Goal: Task Accomplishment & Management: Complete application form

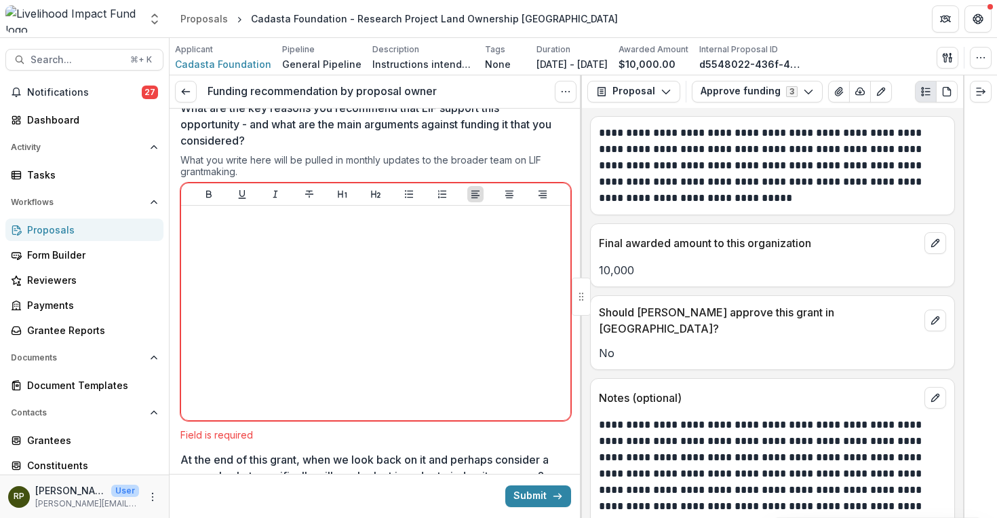
click at [484, 322] on div at bounding box center [376, 313] width 379 height 204
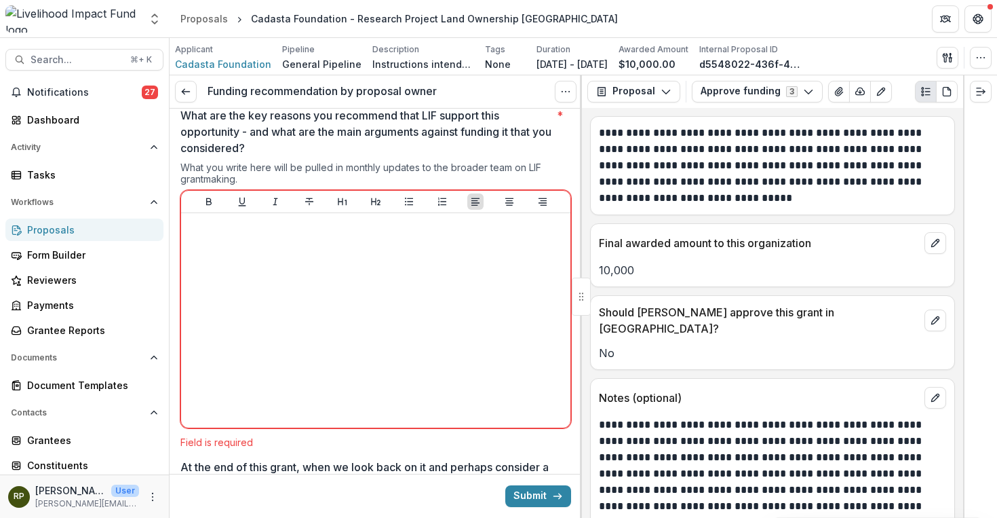
scroll to position [1059, 0]
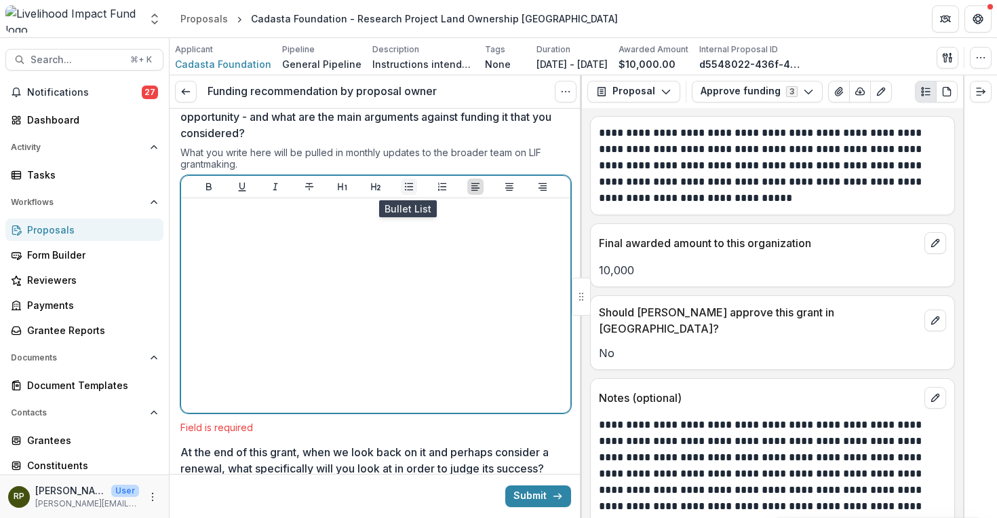
click at [408, 187] on icon "Bullet List" at bounding box center [409, 186] width 11 height 11
click at [412, 184] on button "Bullet List" at bounding box center [409, 186] width 16 height 16
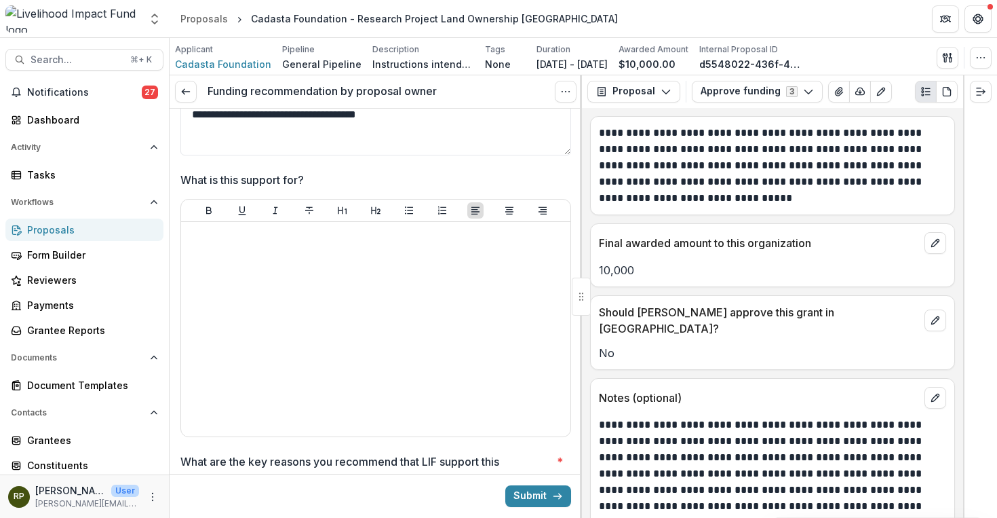
scroll to position [699, 0]
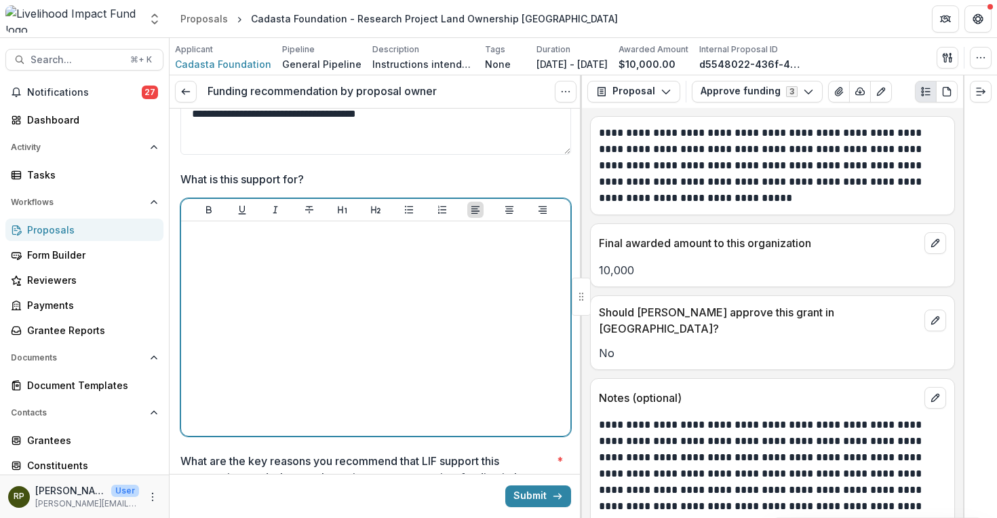
click at [420, 265] on div at bounding box center [376, 329] width 379 height 204
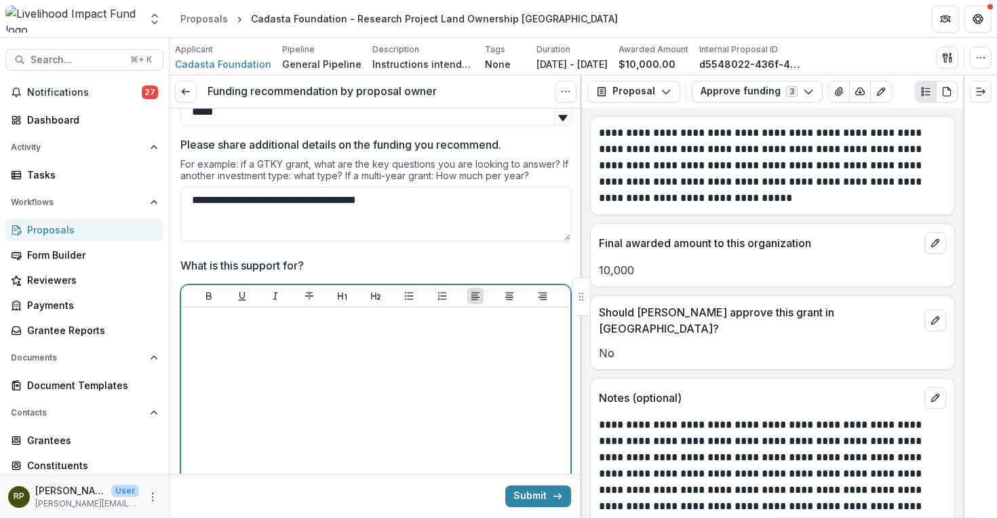
scroll to position [615, 0]
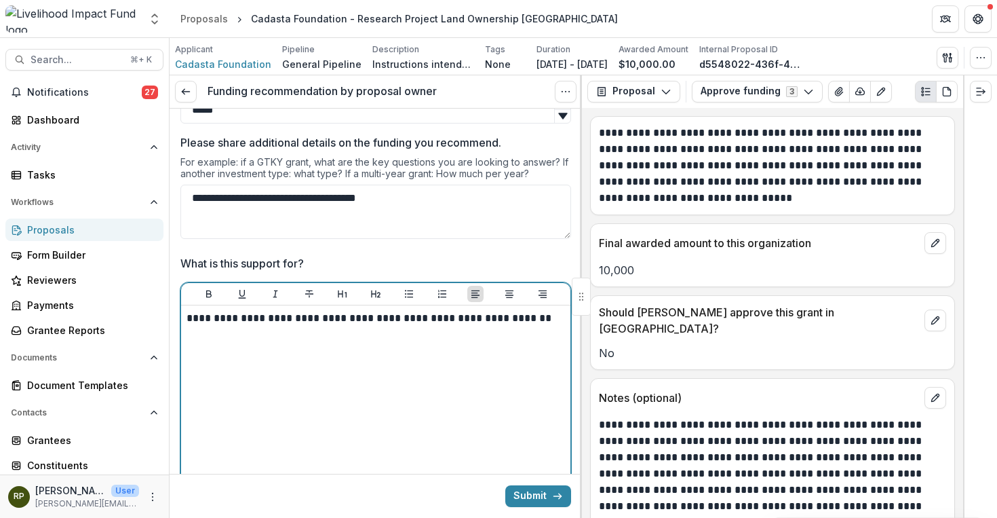
click at [322, 321] on p "**********" at bounding box center [374, 318] width 374 height 15
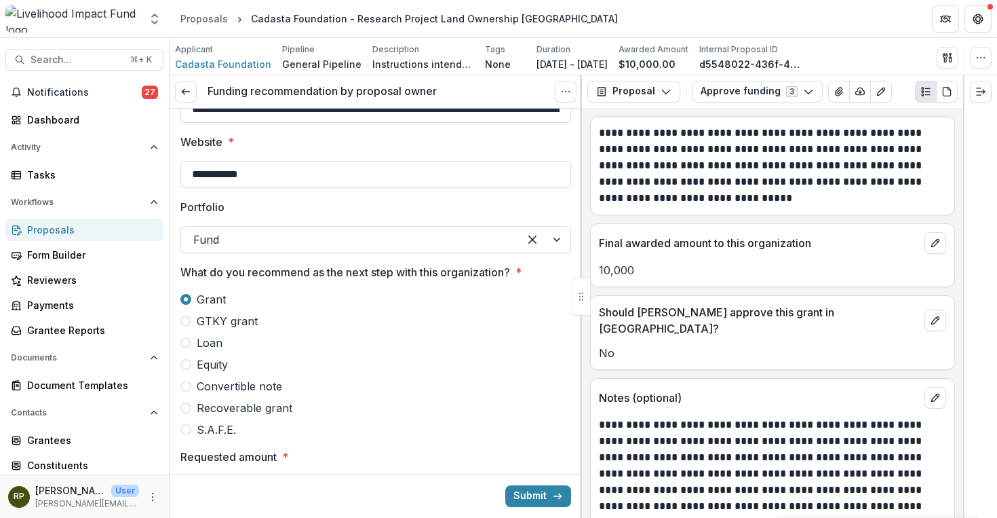
scroll to position [0, 0]
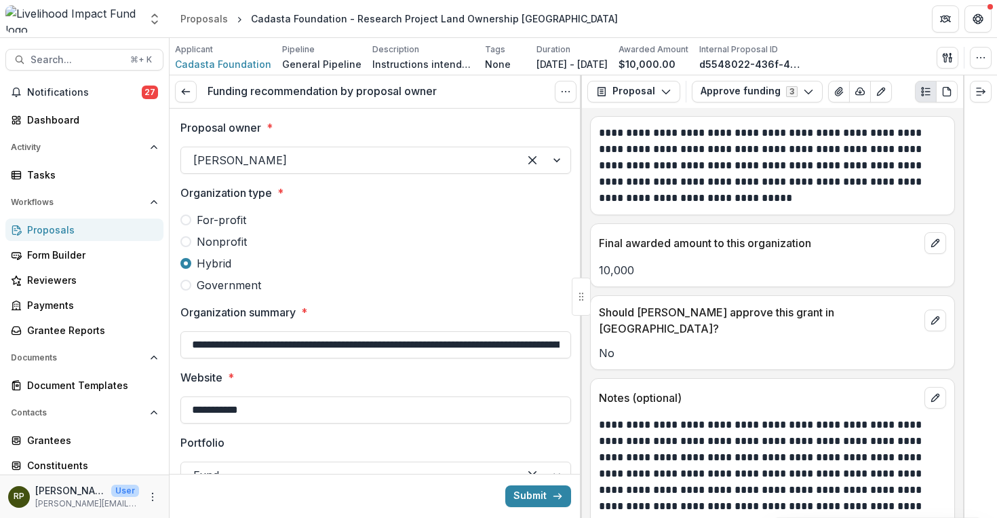
click at [233, 250] on div "For-profit Nonprofit Hybrid Government" at bounding box center [375, 252] width 391 height 81
click at [231, 244] on span "Nonprofit" at bounding box center [222, 241] width 50 height 16
click at [415, 252] on div "For-profit Nonprofit Hybrid Government" at bounding box center [375, 252] width 391 height 81
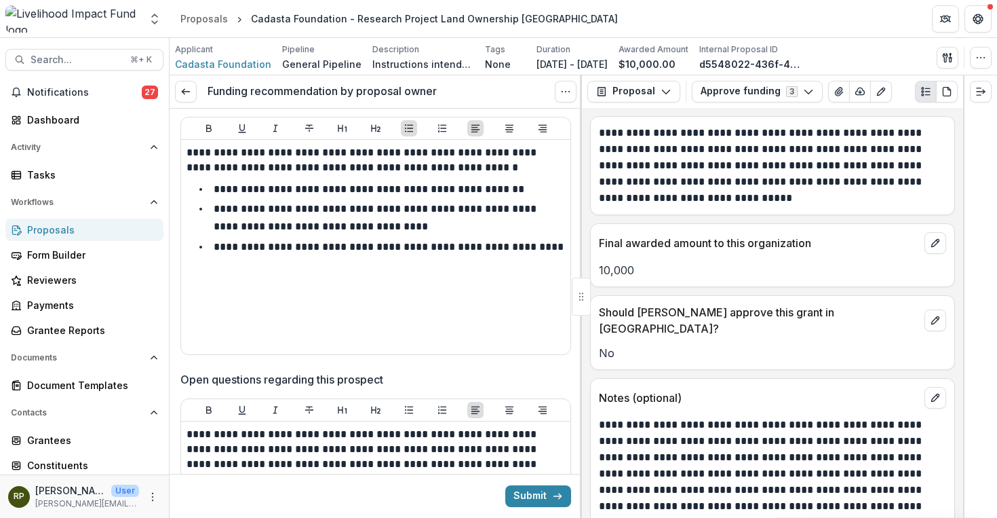
scroll to position [1627, 0]
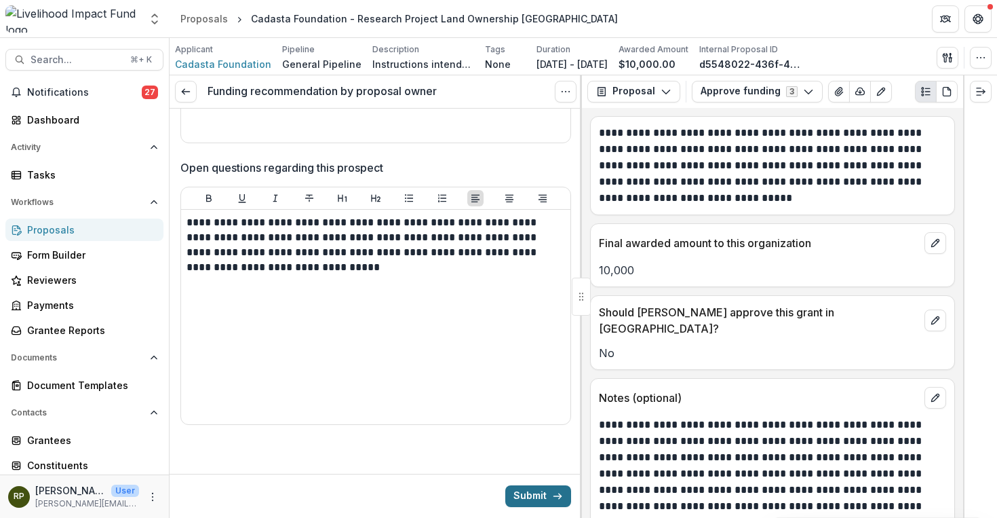
click at [536, 487] on button "Submit" at bounding box center [538, 496] width 66 height 22
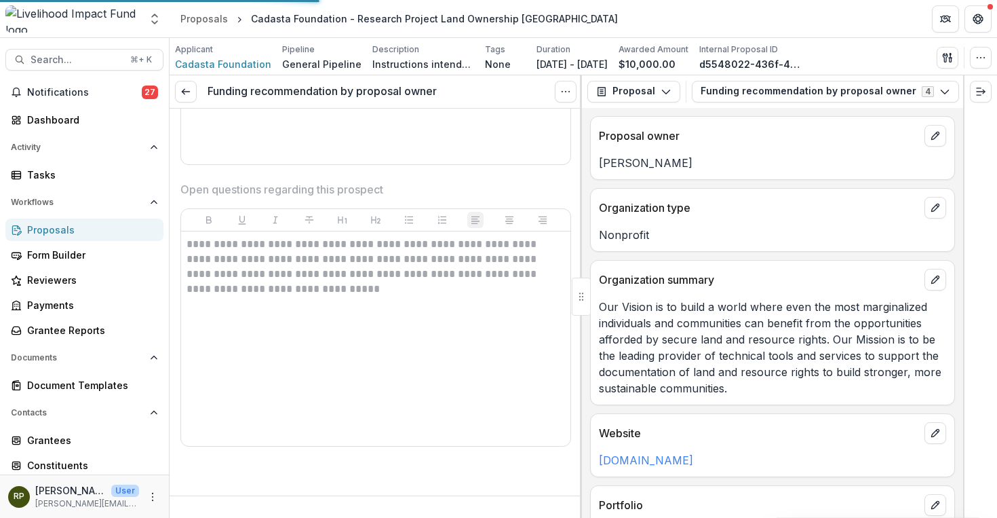
scroll to position [1605, 0]
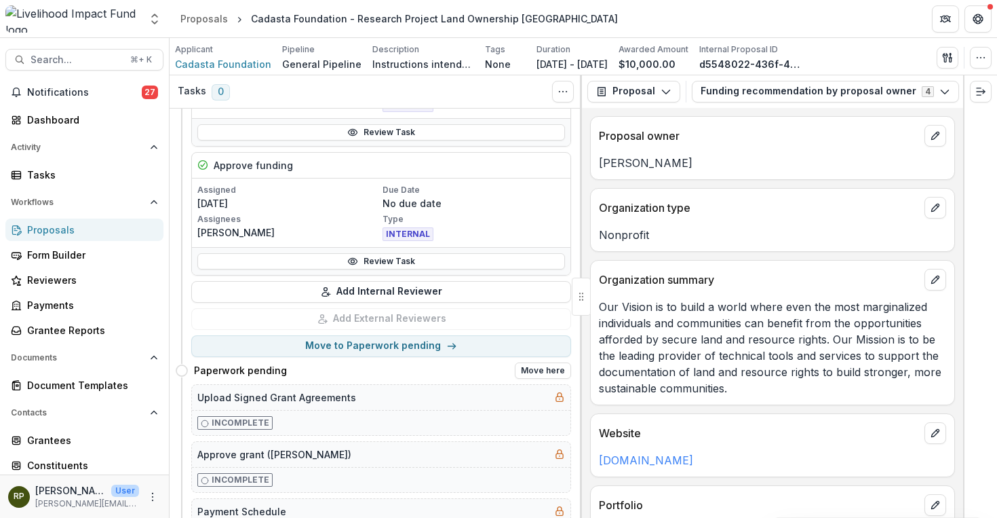
scroll to position [158, 0]
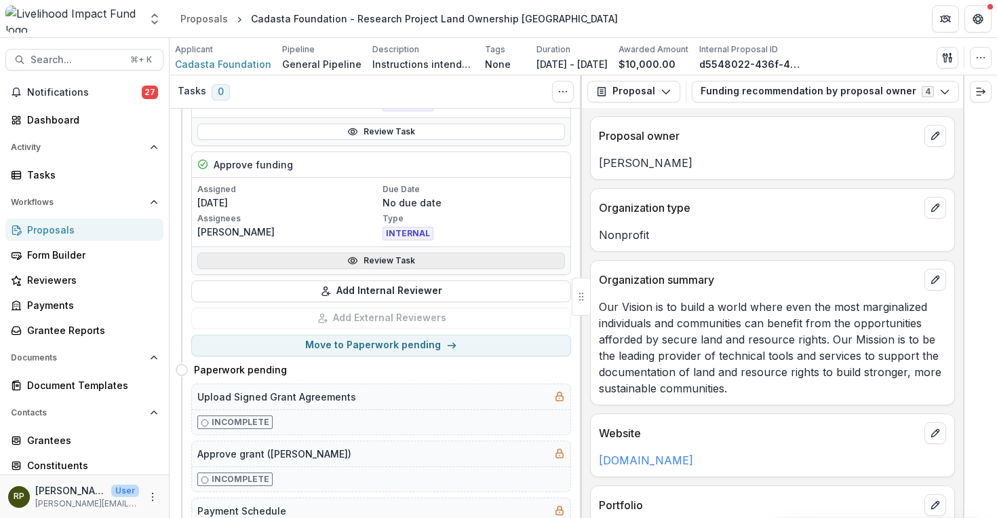
click at [461, 258] on link "Review Task" at bounding box center [381, 260] width 368 height 16
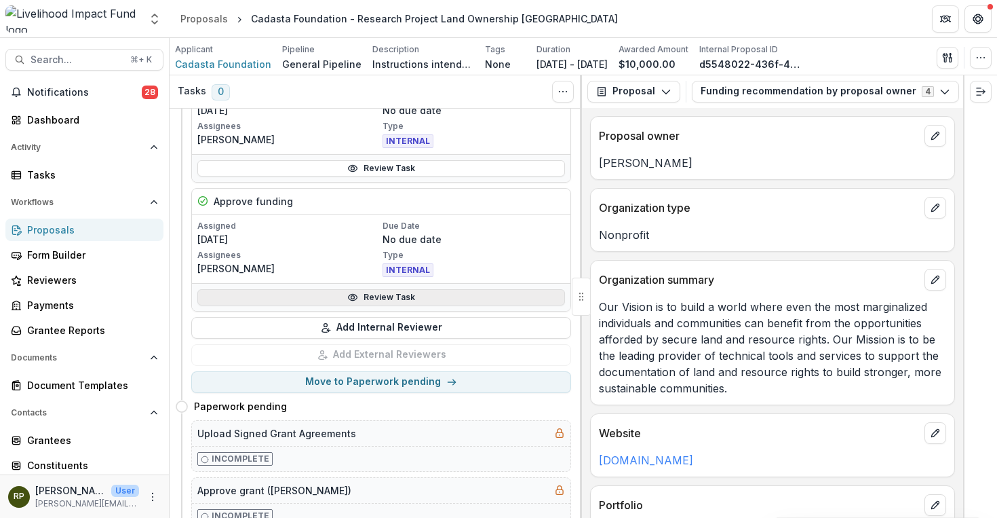
scroll to position [122, 0]
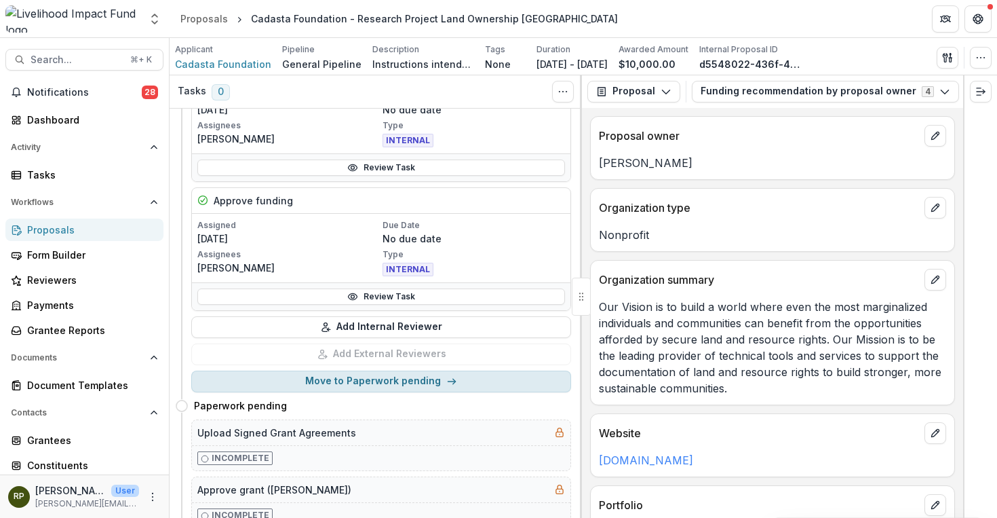
click at [438, 379] on button "Move to Paperwork pending" at bounding box center [381, 381] width 380 height 22
select select "**********"
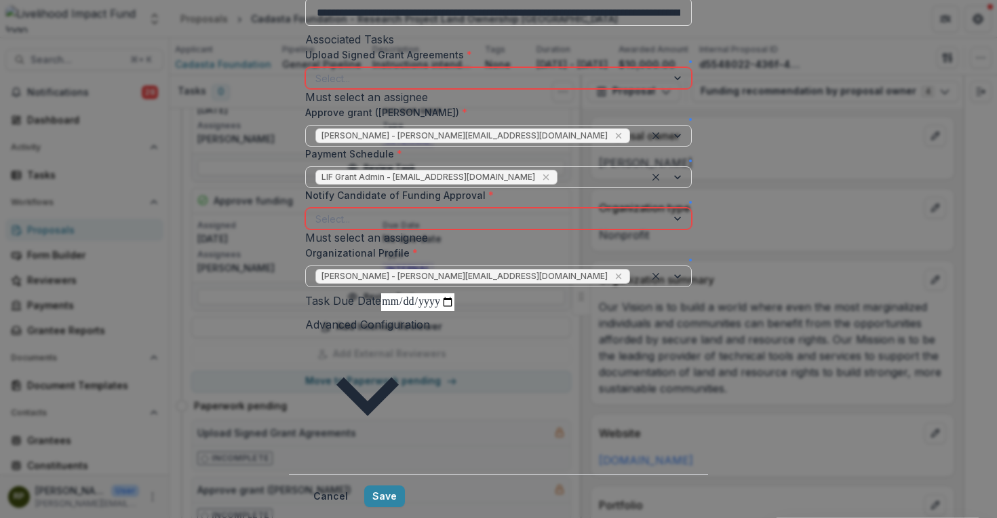
scroll to position [627, 0]
click at [245, 347] on div "**********" at bounding box center [498, 259] width 997 height 518
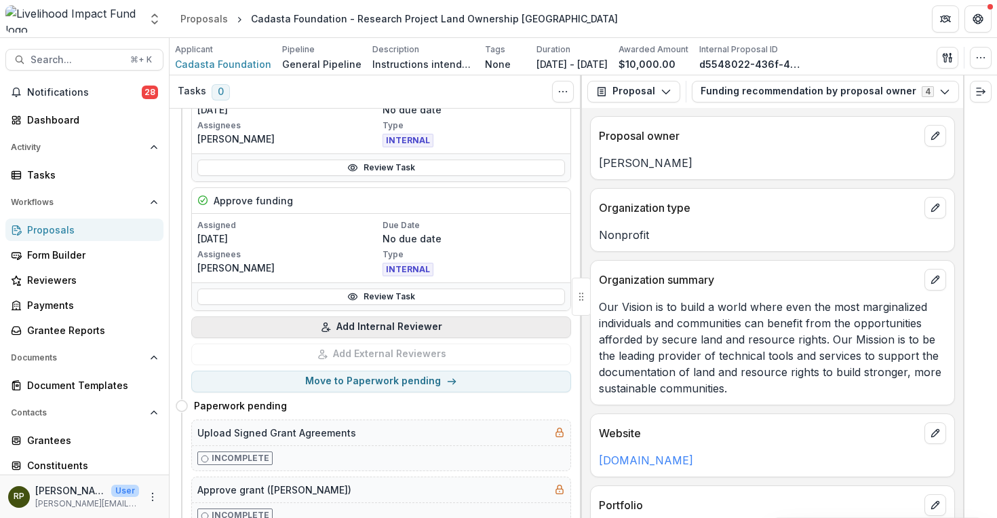
click at [282, 332] on button "Add Internal Reviewer" at bounding box center [381, 327] width 380 height 22
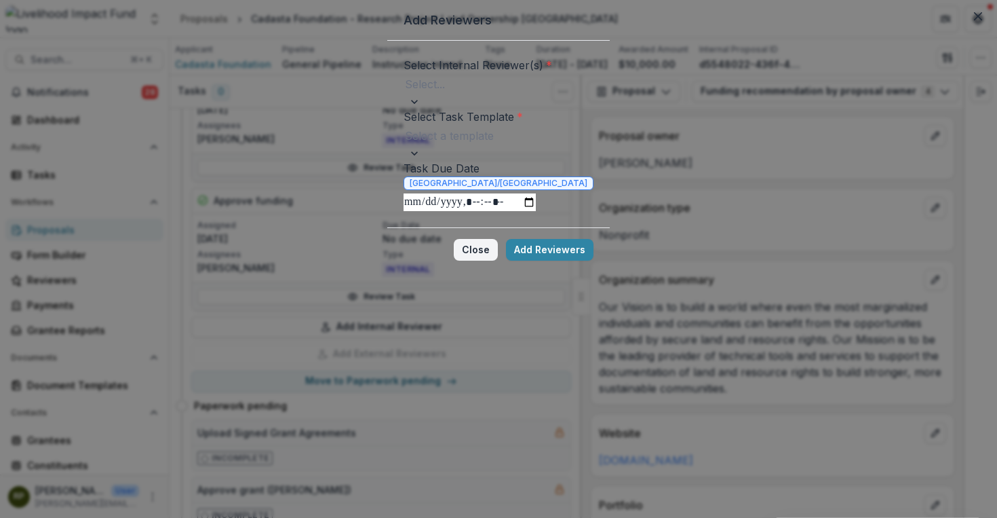
click at [498, 261] on button "Close" at bounding box center [476, 250] width 44 height 22
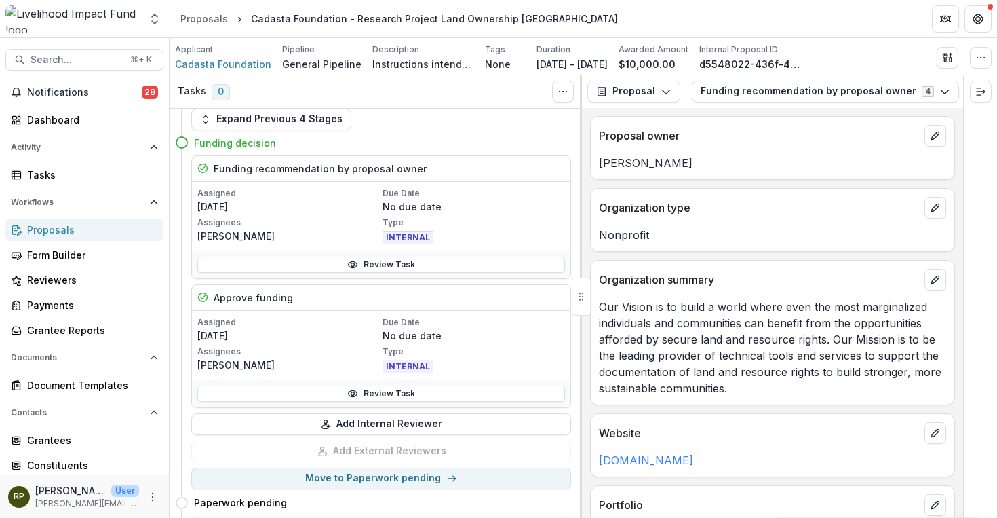
scroll to position [14, 0]
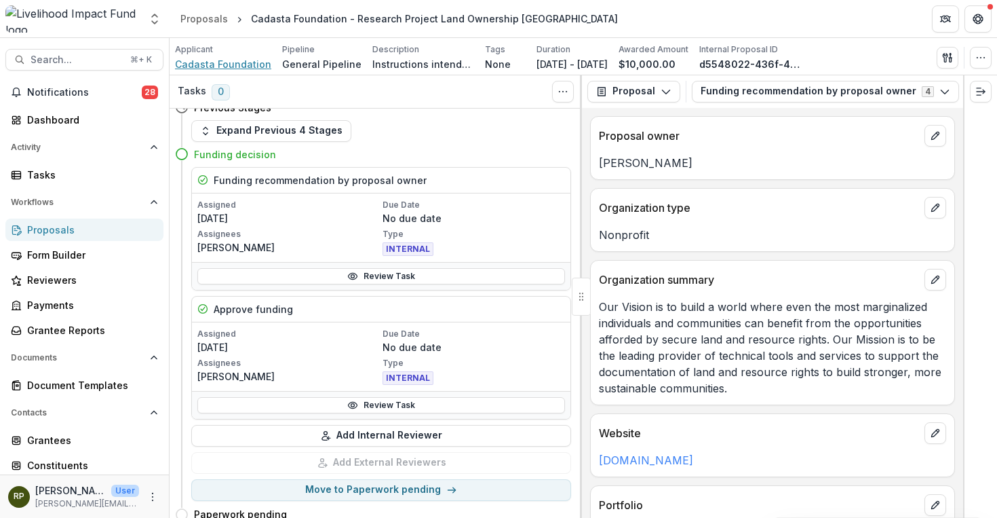
click at [234, 71] on span "Cadasta Foundation" at bounding box center [223, 64] width 96 height 14
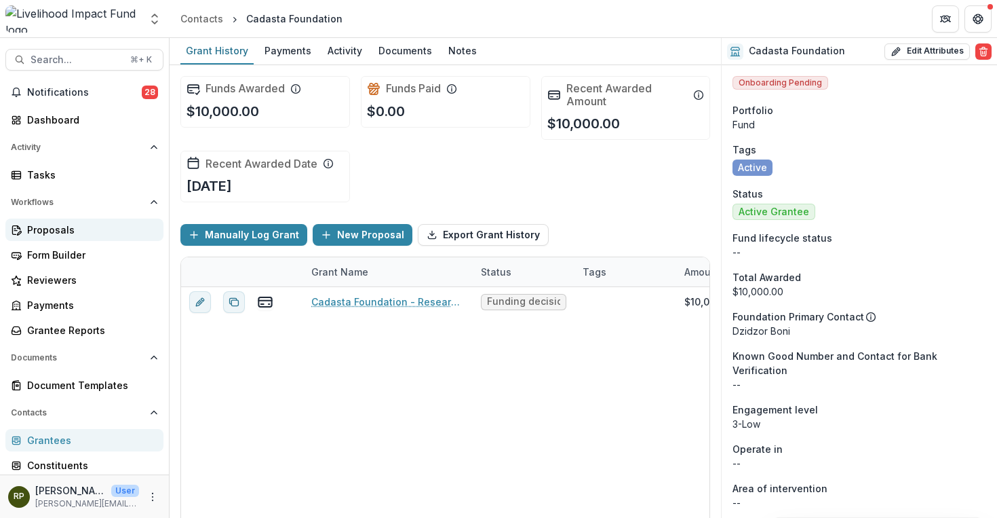
click at [65, 229] on div "Proposals" at bounding box center [90, 230] width 126 height 14
